Goal: Task Accomplishment & Management: Manage account settings

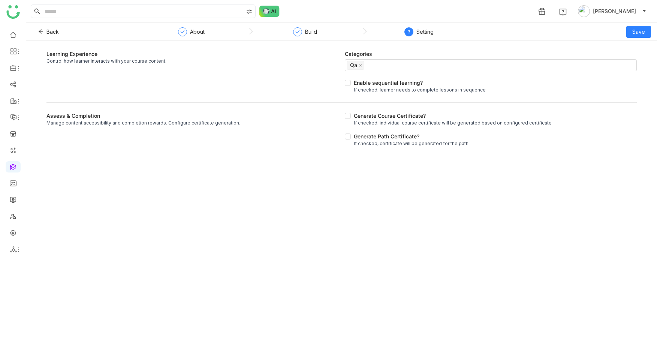
drag, startPoint x: 65, startPoint y: 54, endPoint x: 44, endPoint y: 54, distance: 21.0
click at [44, 54] on div "Learning Experience Control how learner interacts with your course content. Cat…" at bounding box center [341, 98] width 631 height 97
copy div "Learning Experience"
click at [78, 63] on div "Control how learner interacts with your course content." at bounding box center [193, 61] width 293 height 7
drag, startPoint x: 64, startPoint y: 62, endPoint x: 167, endPoint y: 62, distance: 103.5
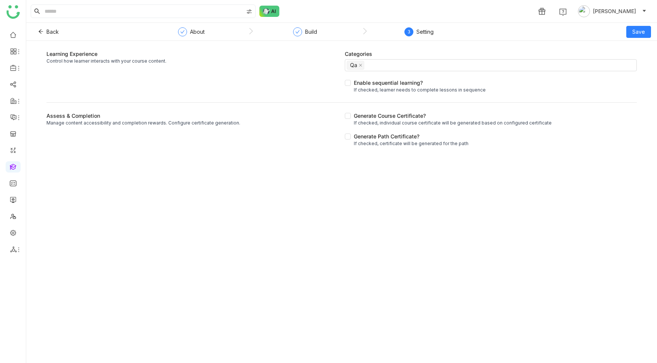
click at [167, 62] on div "Control how learner interacts with your course content." at bounding box center [193, 61] width 293 height 7
click at [188, 66] on div "Learning Experience Control how learner interacts with your course content." at bounding box center [193, 72] width 293 height 44
click at [316, 32] on div "Build" at bounding box center [311, 31] width 12 height 9
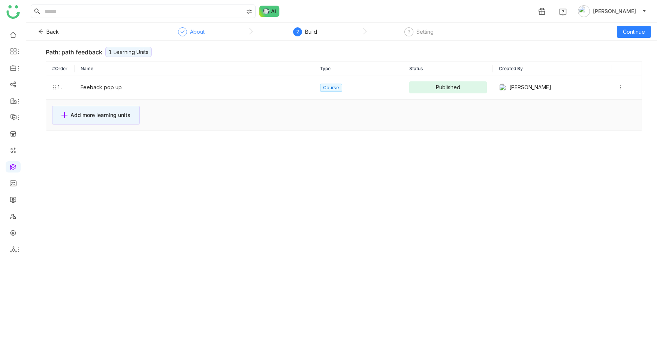
click at [191, 33] on div "About" at bounding box center [197, 31] width 15 height 9
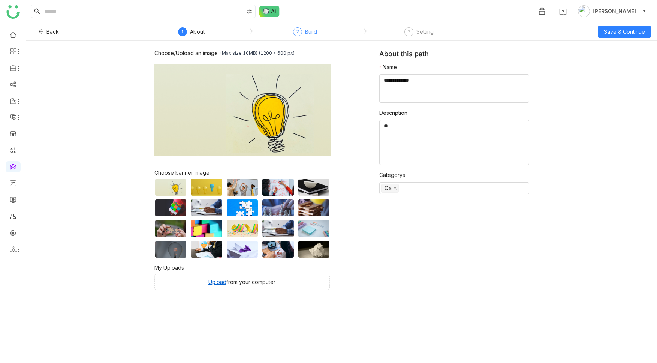
click at [315, 33] on div "Build" at bounding box center [311, 31] width 12 height 9
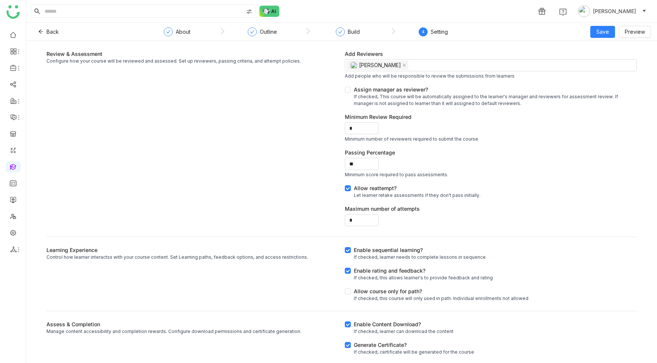
drag, startPoint x: 46, startPoint y: 54, endPoint x: 116, endPoint y: 53, distance: 69.8
click at [116, 53] on div "Review & Assessment" at bounding box center [193, 54] width 293 height 8
copy div "Review & Assessment"
drag, startPoint x: 47, startPoint y: 61, endPoint x: 298, endPoint y: 62, distance: 251.6
click at [298, 62] on div "Configure how your course will be reviewed and assessed. Set up reviewers, pass…" at bounding box center [193, 61] width 293 height 7
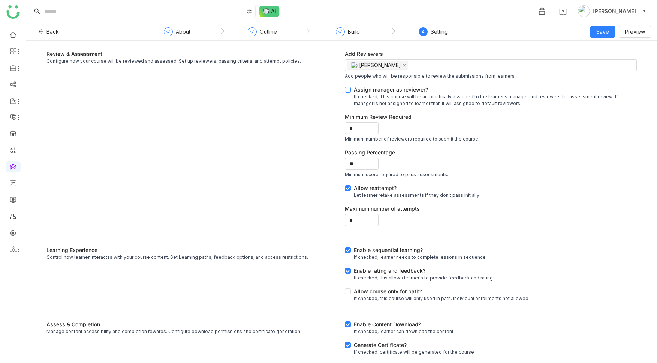
copy div "Configure how your course will be reviewed and assessed. Set up reviewers, pass…"
click at [101, 55] on div "Review & Assessment" at bounding box center [193, 54] width 293 height 8
drag, startPoint x: 114, startPoint y: 53, endPoint x: 45, endPoint y: 51, distance: 68.3
click at [45, 51] on div "Review & Assessment Configure how your course will be reviewed and assessed. Se…" at bounding box center [341, 202] width 631 height 322
copy div "Review & Assessment"
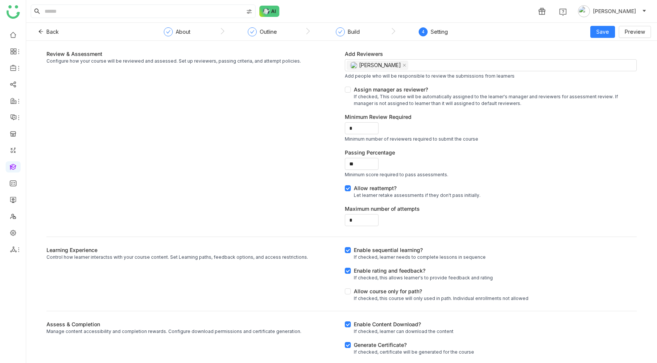
drag, startPoint x: 47, startPoint y: 63, endPoint x: 314, endPoint y: 63, distance: 266.6
click at [314, 63] on div "Configure how your course will be reviewed and assessed. Set up reviewers, pass…" at bounding box center [193, 61] width 293 height 7
copy div "Configure how your course will be reviewed and assessed. Set up reviewers, pass…"
click at [371, 51] on div "Add Reviewers" at bounding box center [491, 54] width 293 height 8
drag, startPoint x: 383, startPoint y: 53, endPoint x: 330, endPoint y: 52, distance: 52.9
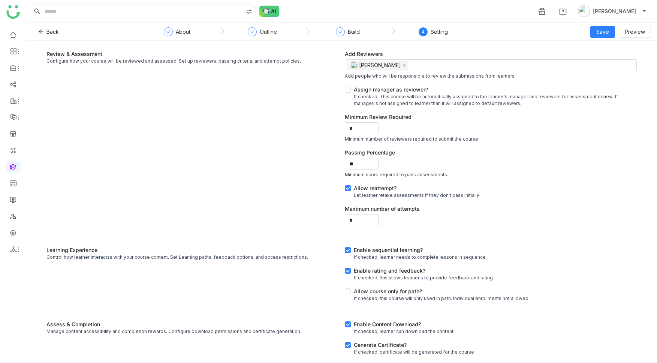
click at [330, 52] on div "Review & Assessment Configure how your course will be reviewed and assessed. Se…" at bounding box center [342, 139] width 591 height 178
click at [372, 52] on div "Add Reviewers" at bounding box center [491, 54] width 293 height 8
drag, startPoint x: 342, startPoint y: 54, endPoint x: 379, endPoint y: 54, distance: 37.1
click at [379, 54] on div "Add Reviewers" at bounding box center [491, 54] width 293 height 8
copy div "Add Reviewers"
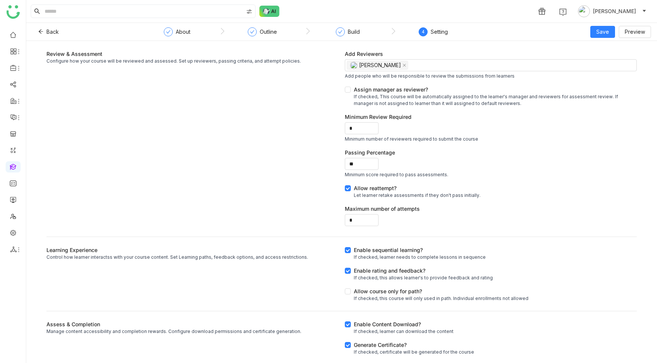
drag, startPoint x: 370, startPoint y: 77, endPoint x: 521, endPoint y: 74, distance: 150.4
click at [521, 74] on div "Add people who will be responsible to review the submissions from learners" at bounding box center [491, 76] width 293 height 7
copy div "Add people who will be responsible to review the submissions from learners"
drag, startPoint x: 351, startPoint y: 90, endPoint x: 441, endPoint y: 89, distance: 89.6
click at [441, 89] on div "Assign manager as reviewer?" at bounding box center [494, 90] width 281 height 8
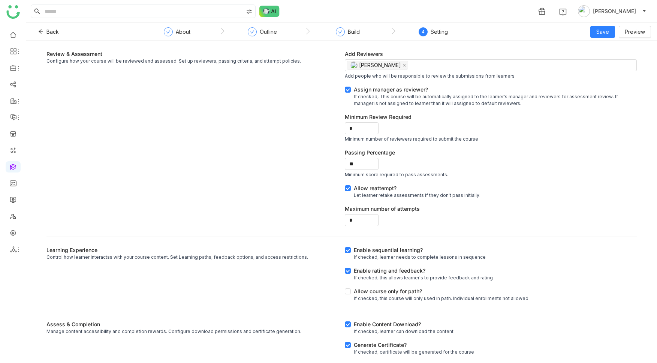
drag, startPoint x: 342, startPoint y: 53, endPoint x: 398, endPoint y: 53, distance: 56.3
click at [398, 53] on div "Add Reviewers" at bounding box center [491, 54] width 293 height 8
copy div "Add Reviewers"
drag, startPoint x: 346, startPoint y: 78, endPoint x: 508, endPoint y: 78, distance: 161.6
click at [508, 78] on div "Add people who will be responsible to review the submissions from learners" at bounding box center [491, 76] width 293 height 7
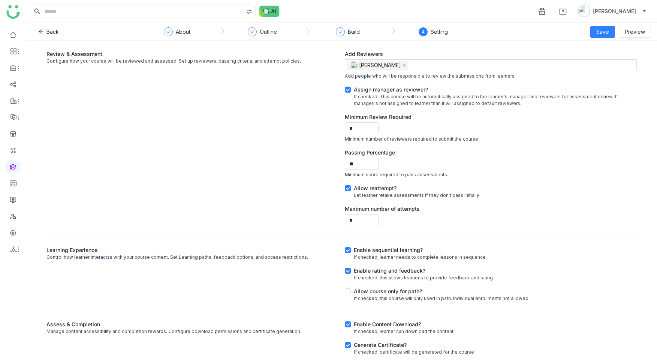
copy div "Add people who will be responsible to review the submissions from learners"
drag, startPoint x: 345, startPoint y: 140, endPoint x: 489, endPoint y: 137, distance: 144.4
click at [489, 137] on div "Minimum number of reviewers required to submit the course" at bounding box center [491, 139] width 293 height 7
copy div "Minimum number of reviewers required to submit the course"
drag, startPoint x: 342, startPoint y: 175, endPoint x: 448, endPoint y: 174, distance: 105.8
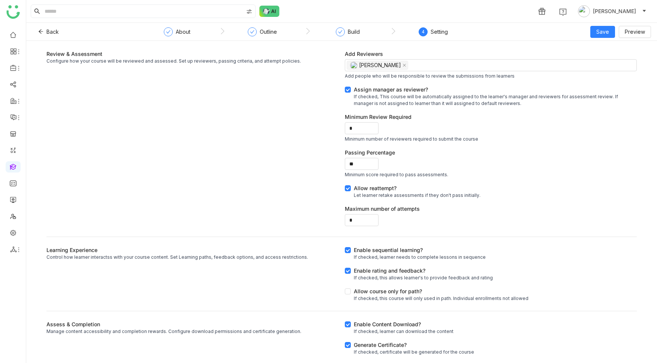
click at [448, 174] on div "Minimum score required to pass assessments." at bounding box center [491, 174] width 293 height 7
copy div "Minimum score required to pass assessments."
drag, startPoint x: 47, startPoint y: 251, endPoint x: 108, endPoint y: 250, distance: 61.9
click at [108, 250] on div "Learning Experience" at bounding box center [193, 250] width 293 height 8
drag, startPoint x: 47, startPoint y: 258, endPoint x: 299, endPoint y: 259, distance: 251.6
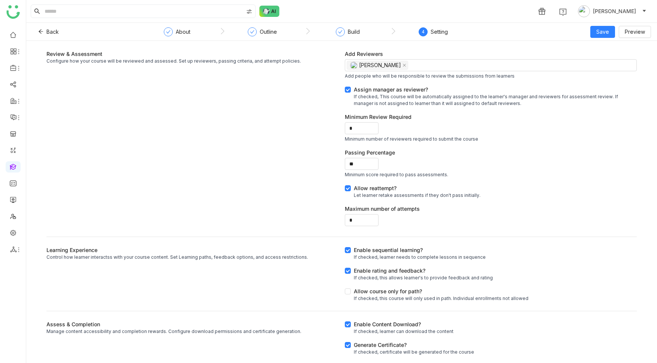
click at [299, 259] on div "Control how learner interactss with your course content. Set Learning paths, fe…" at bounding box center [193, 257] width 293 height 7
drag, startPoint x: 352, startPoint y: 250, endPoint x: 433, endPoint y: 251, distance: 81.0
click at [433, 251] on div "Enable sequential learning?" at bounding box center [420, 250] width 132 height 8
drag, startPoint x: 351, startPoint y: 258, endPoint x: 491, endPoint y: 260, distance: 139.9
click at [491, 260] on div "Enable sequential learning? If checked, learner needs to complete lessons in se…" at bounding box center [491, 253] width 293 height 15
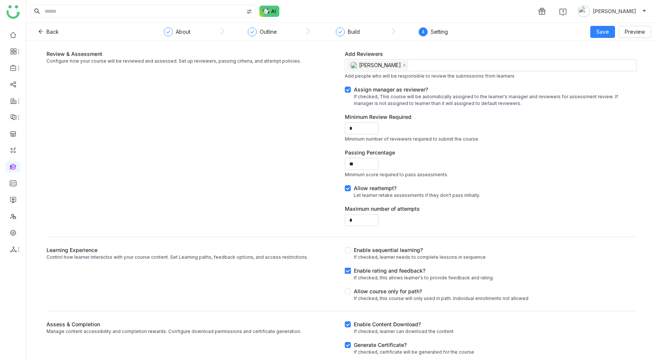
drag, startPoint x: 352, startPoint y: 271, endPoint x: 428, endPoint y: 270, distance: 75.8
click at [428, 270] on div "Enable rating and feedback?" at bounding box center [423, 271] width 139 height 8
drag, startPoint x: 350, startPoint y: 279, endPoint x: 521, endPoint y: 276, distance: 170.6
click at [521, 276] on div "Enable rating and feedback? If checked, this allows learner's to provide feedba…" at bounding box center [491, 274] width 293 height 15
drag, startPoint x: 352, startPoint y: 291, endPoint x: 421, endPoint y: 291, distance: 69.4
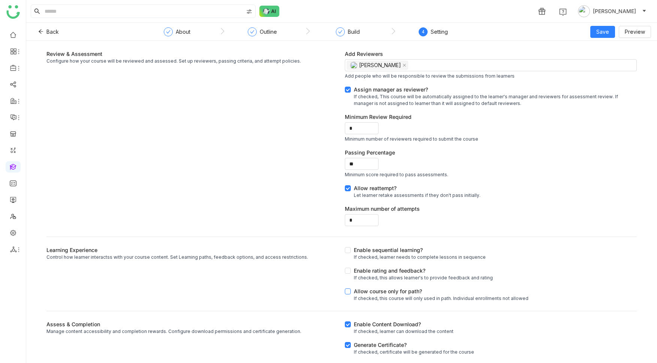
click at [421, 291] on div "Allow course only for path?" at bounding box center [441, 291] width 175 height 8
drag, startPoint x: 349, startPoint y: 300, endPoint x: 535, endPoint y: 304, distance: 186.0
click at [535, 304] on div "Review & Assessment Configure how your course will be reviewed and assessed. Se…" at bounding box center [342, 252] width 591 height 404
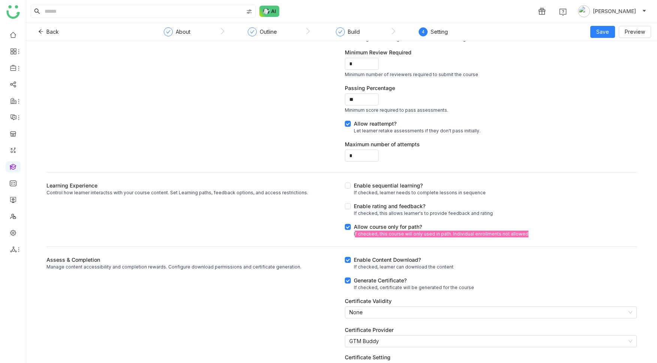
scroll to position [99, 0]
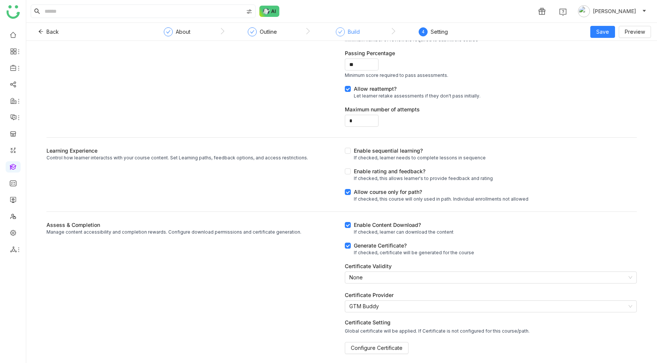
click at [352, 32] on div "Build" at bounding box center [354, 31] width 12 height 9
drag, startPoint x: 47, startPoint y: 225, endPoint x: 104, endPoint y: 223, distance: 56.3
click at [104, 223] on div "Assess & Completion" at bounding box center [193, 225] width 293 height 8
drag, startPoint x: 294, startPoint y: 234, endPoint x: 33, endPoint y: 233, distance: 261.0
click at [33, 233] on div "Review & Assessment Configure how your course will be reviewed and assessed. Se…" at bounding box center [341, 202] width 631 height 322
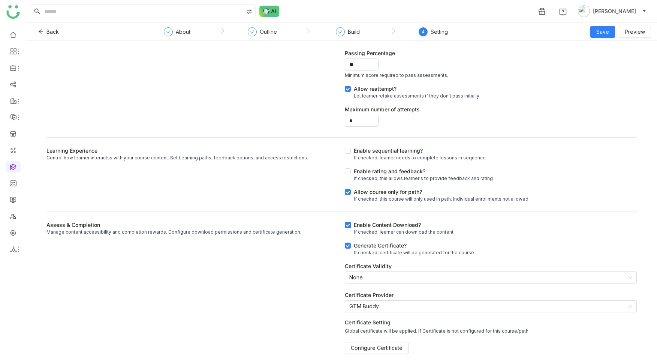
drag, startPoint x: 438, startPoint y: 225, endPoint x: 353, endPoint y: 226, distance: 85.9
click at [354, 226] on div "Enable Content Download?" at bounding box center [404, 225] width 100 height 8
drag, startPoint x: 411, startPoint y: 234, endPoint x: 350, endPoint y: 234, distance: 61.5
click at [350, 234] on div "Enable Content Download? If checked, learner can download the content" at bounding box center [491, 228] width 293 height 15
drag, startPoint x: 393, startPoint y: 246, endPoint x: 352, endPoint y: 247, distance: 40.9
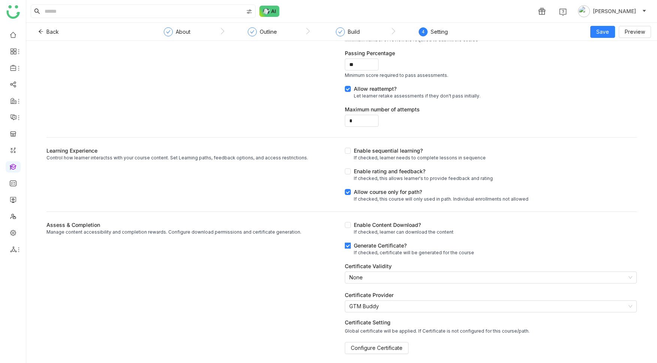
click at [354, 247] on div "Generate Certificate?" at bounding box center [414, 246] width 120 height 8
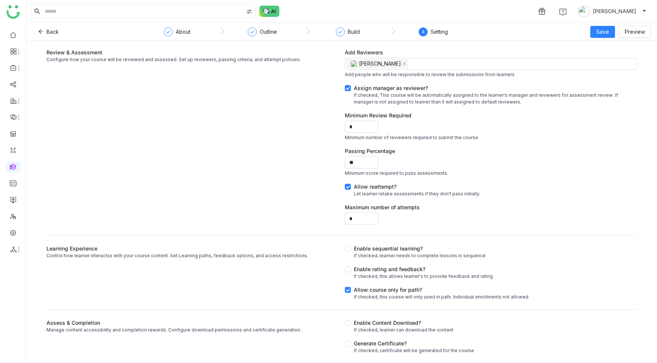
drag, startPoint x: 350, startPoint y: 277, endPoint x: 500, endPoint y: 278, distance: 149.6
click at [500, 278] on div "Enable rating and feedback? If checked, this allows learner's to provide feedba…" at bounding box center [491, 272] width 293 height 15
drag, startPoint x: 352, startPoint y: 351, endPoint x: 486, endPoint y: 353, distance: 134.6
click at [486, 353] on div "Generate Certificate? If checked, certificate will be generated for the course" at bounding box center [491, 346] width 293 height 15
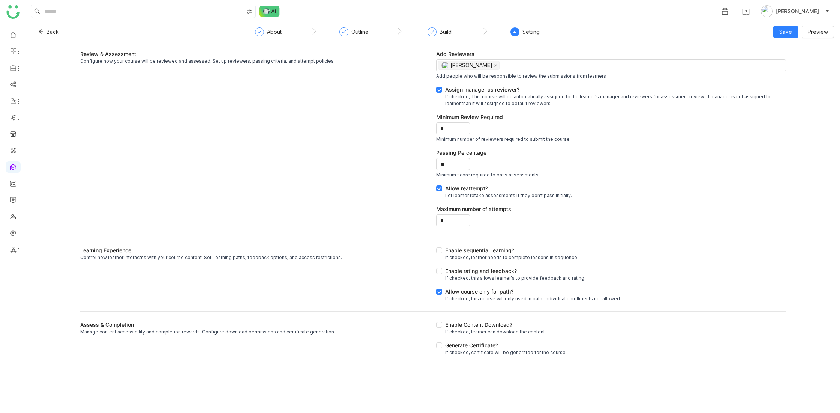
scroll to position [0, 0]
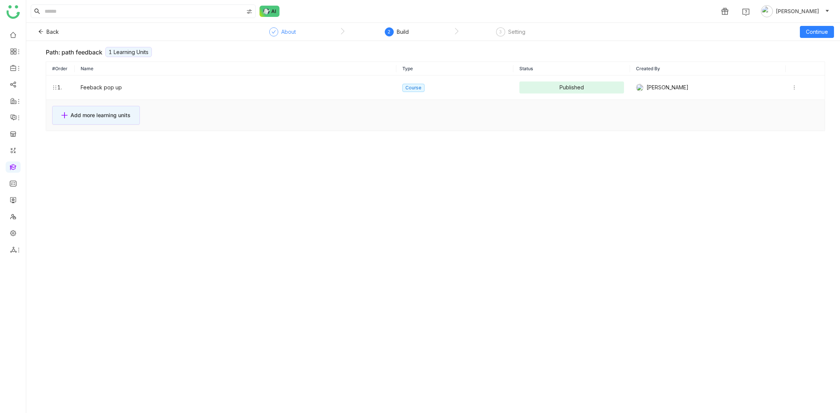
click at [282, 32] on div "About" at bounding box center [288, 31] width 15 height 9
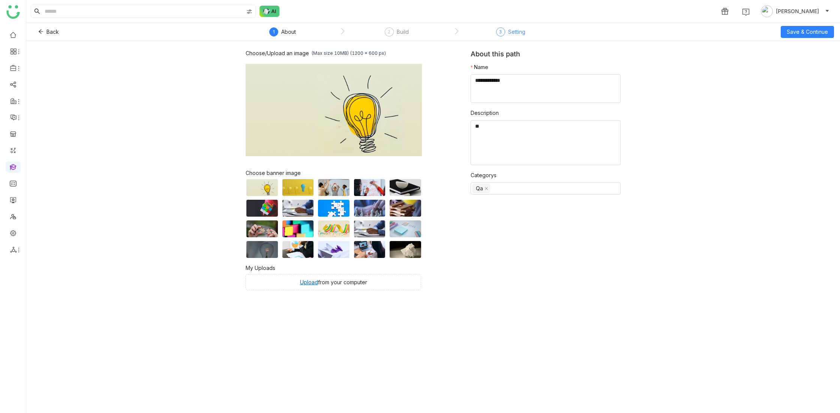
click at [514, 30] on div "Setting" at bounding box center [516, 31] width 17 height 9
